Goal: Connect with others: Connect with others

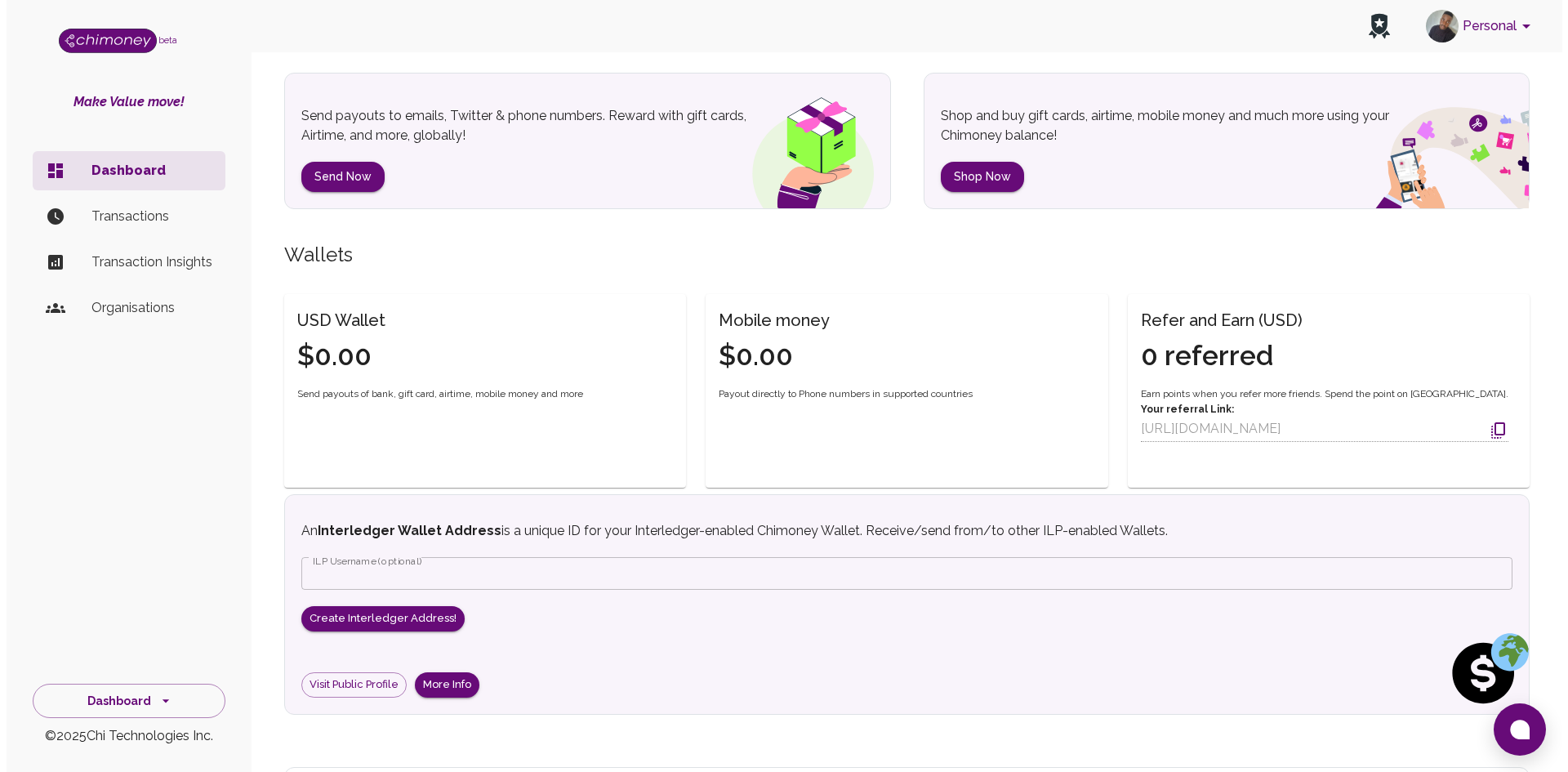
scroll to position [228, 0]
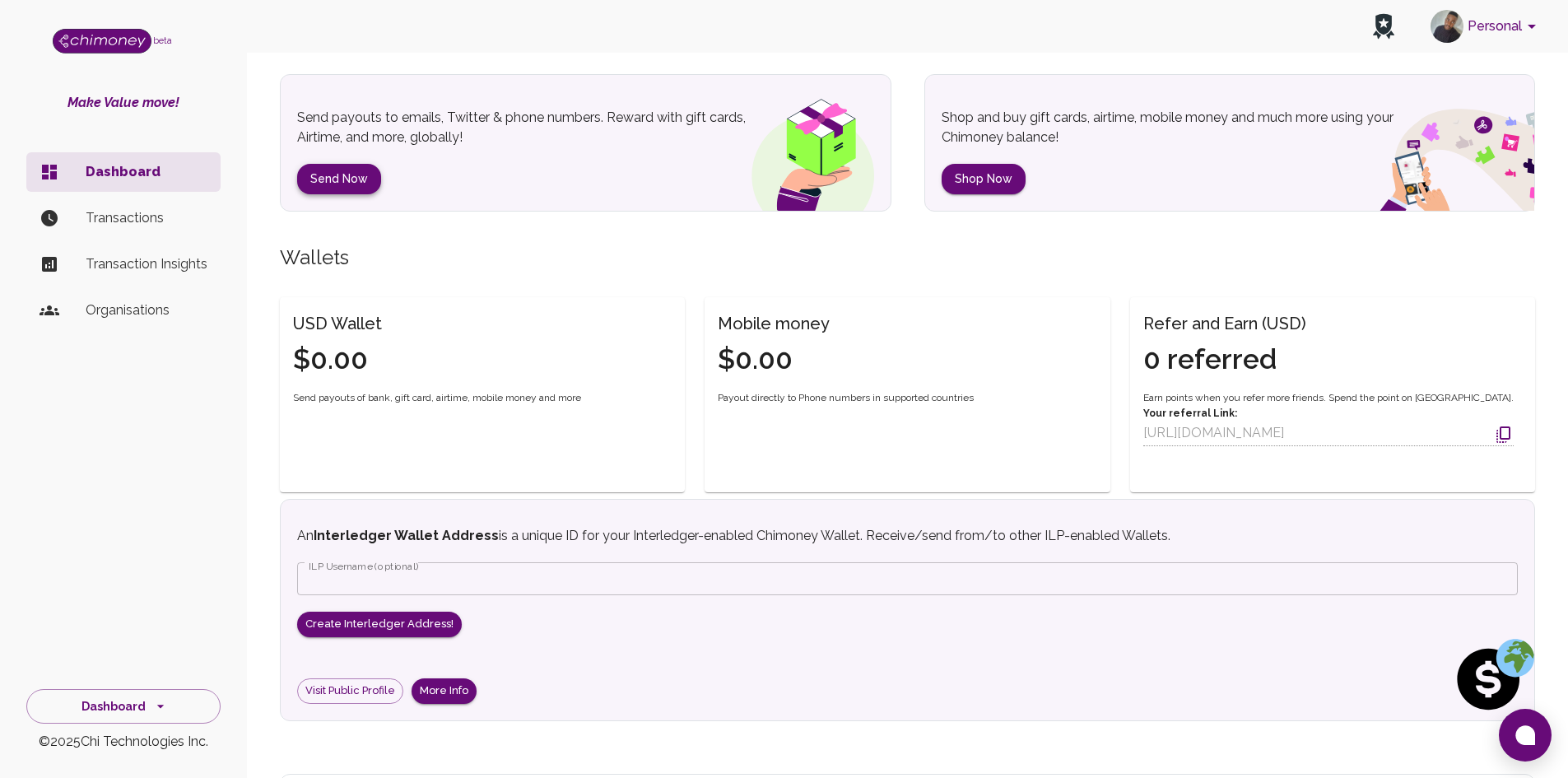
click at [336, 178] on button "Send Now" at bounding box center [339, 179] width 84 height 30
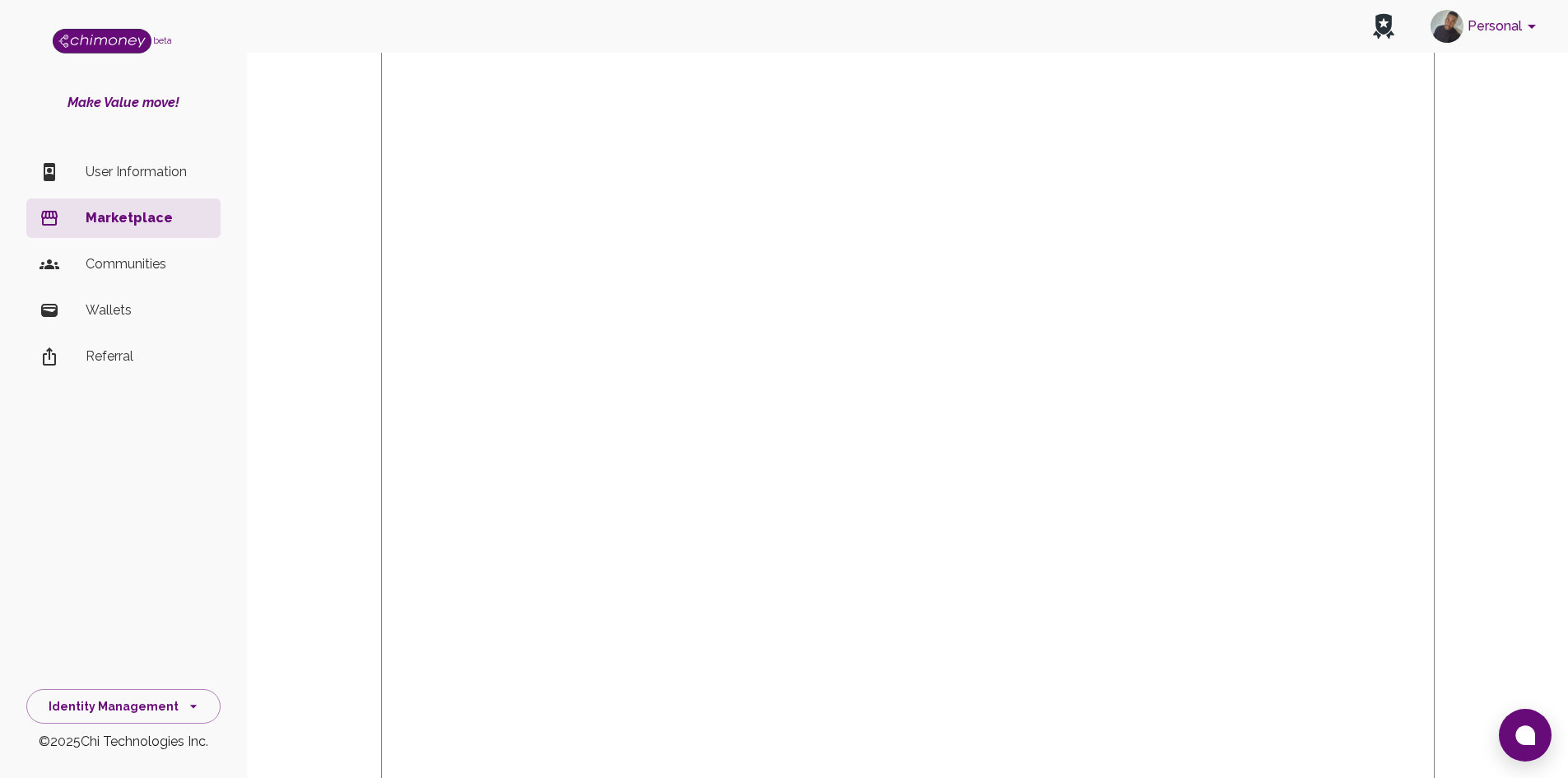
scroll to position [405, 0]
click at [119, 249] on li "Communities" at bounding box center [124, 264] width 194 height 40
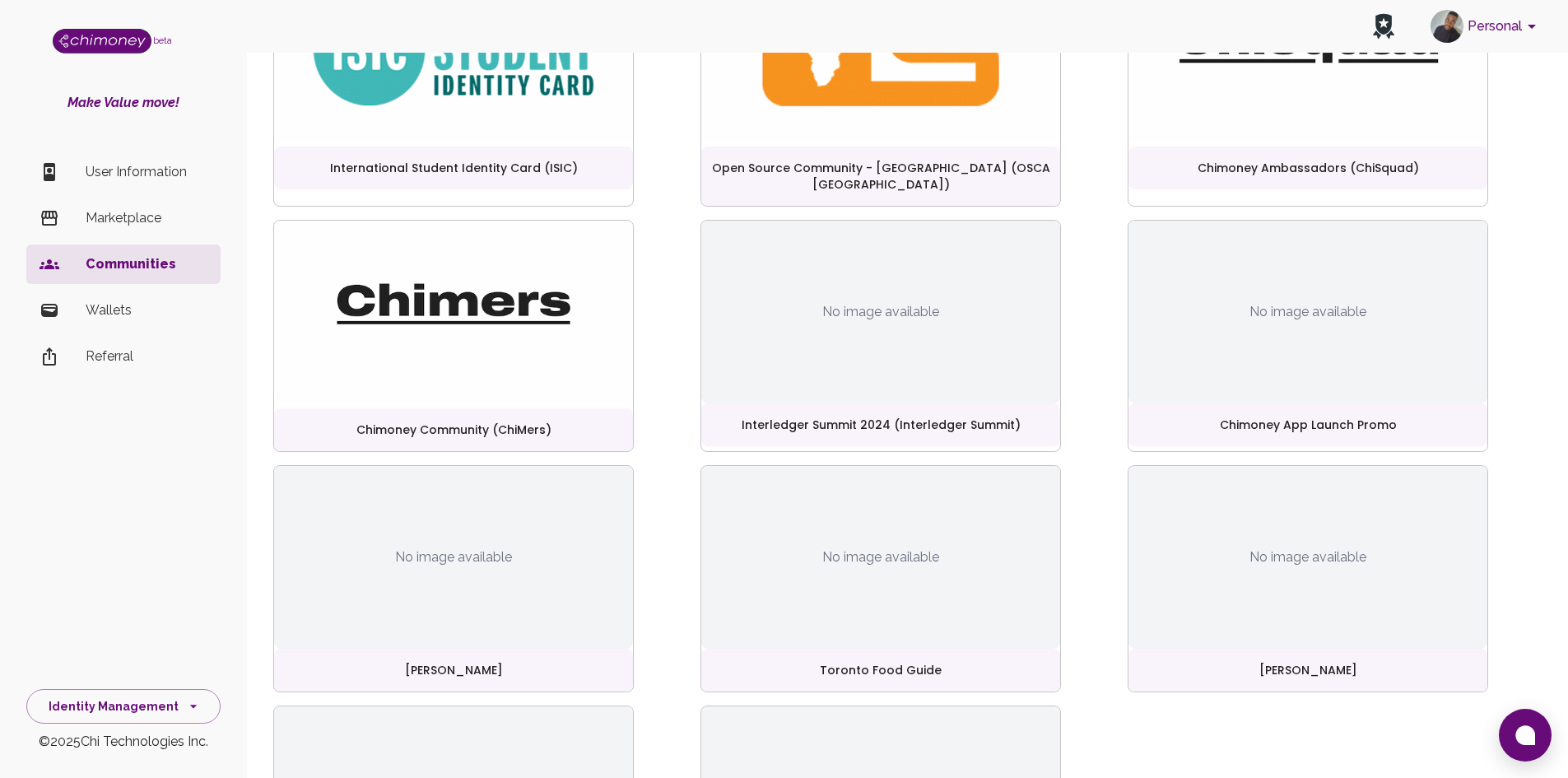
scroll to position [367, 0]
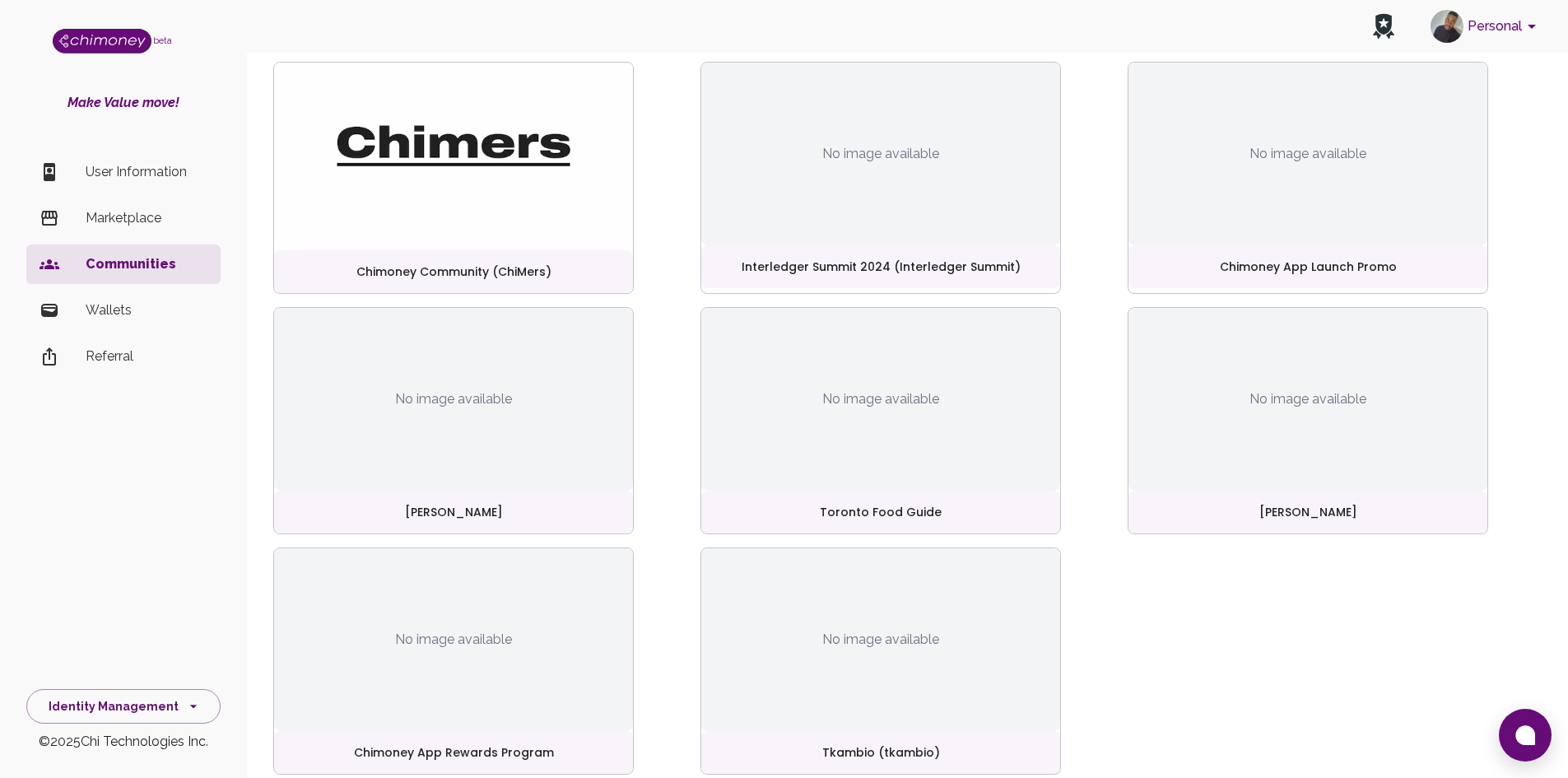
click at [463, 468] on div "No image available" at bounding box center [453, 398] width 359 height 183
